Goal: Information Seeking & Learning: Stay updated

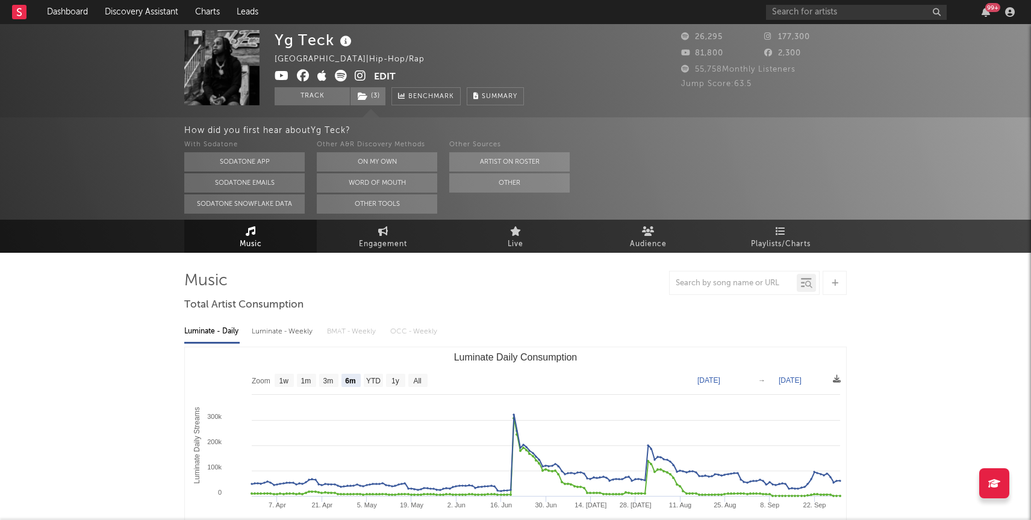
select select "6m"
click at [207, 14] on link "Charts" at bounding box center [208, 12] width 42 height 24
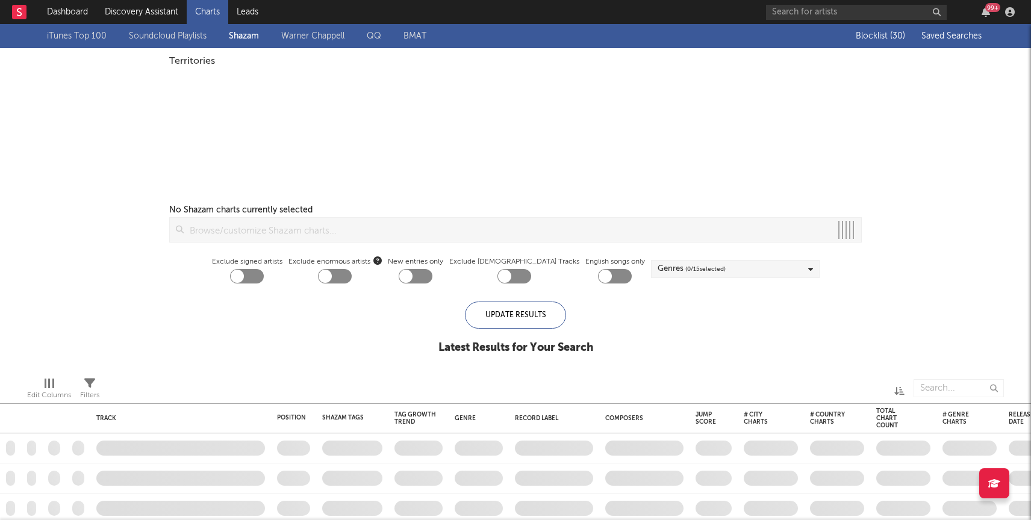
click at [945, 45] on div "Blocklist ( 30 ) Saved Searches" at bounding box center [908, 36] width 151 height 24
click at [940, 37] on span "Saved Searches" at bounding box center [952, 36] width 63 height 8
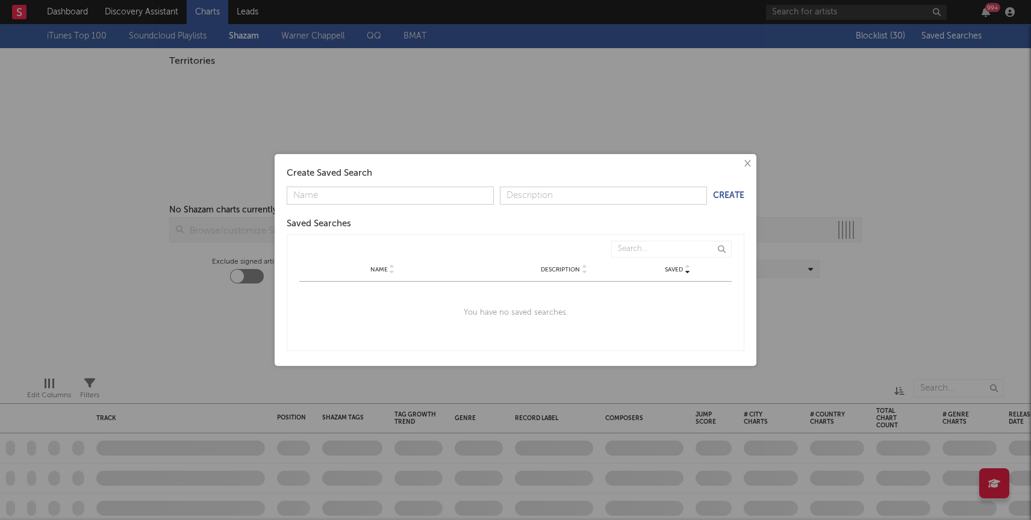
checkbox input "true"
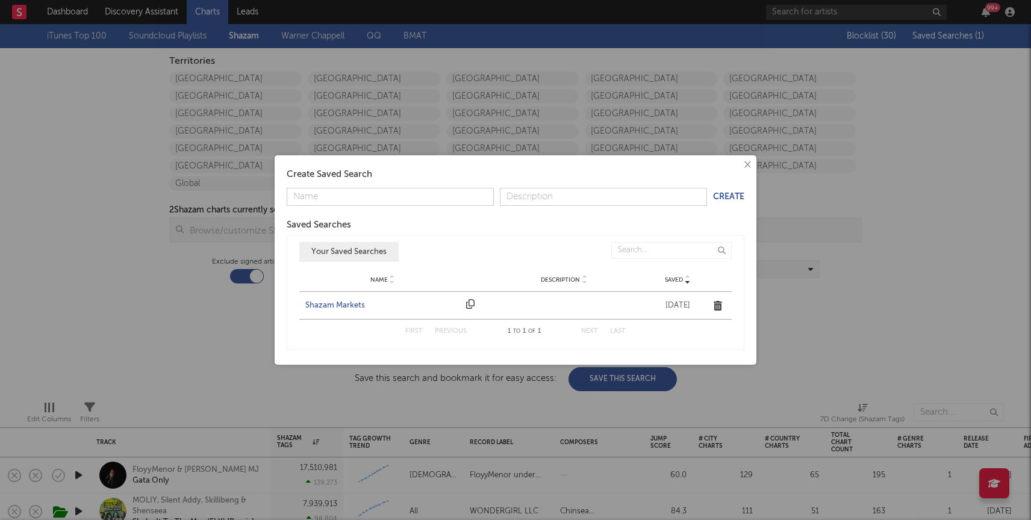
click at [330, 305] on div "Shazam Markets" at bounding box center [382, 306] width 155 height 12
